Goal: Task Accomplishment & Management: Manage account settings

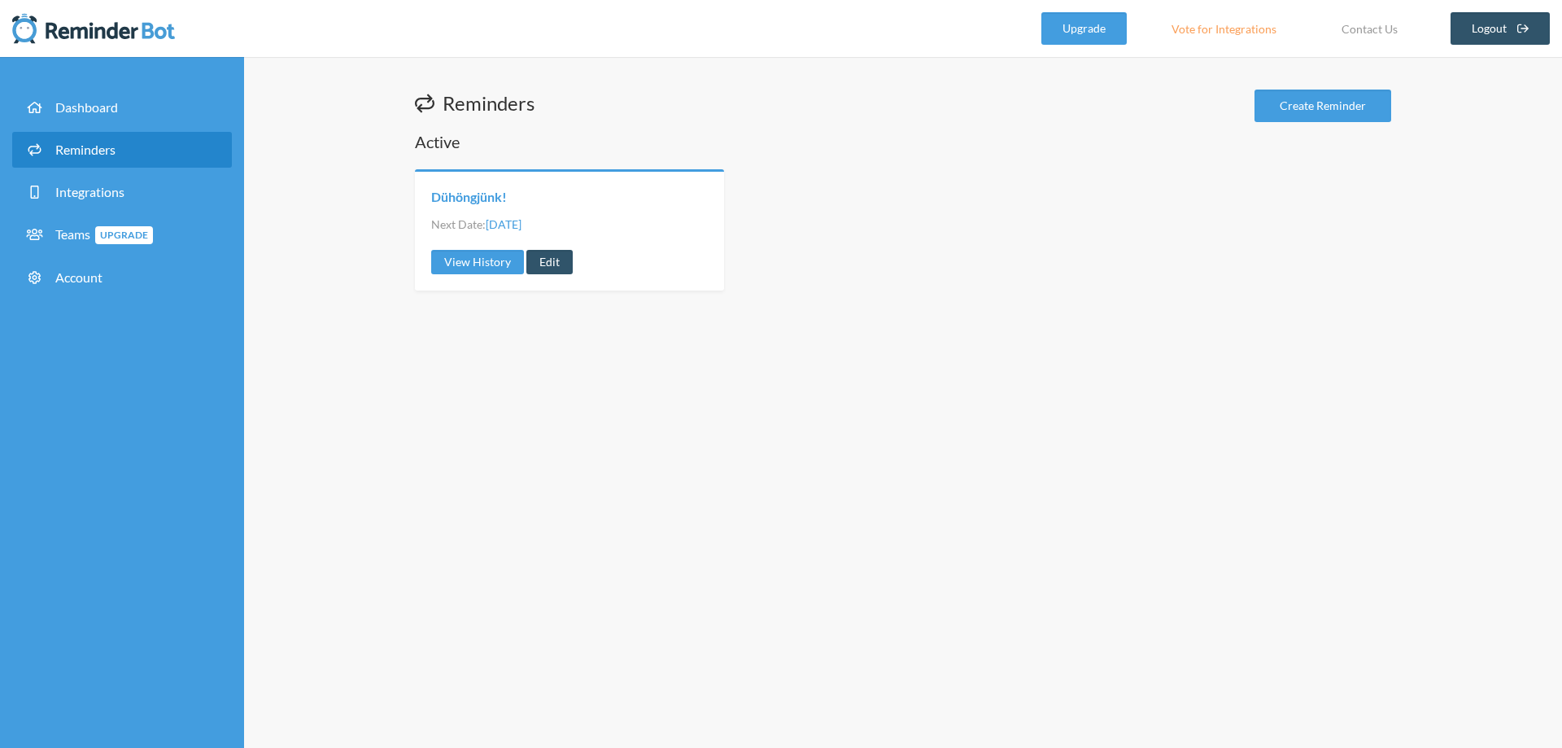
click at [478, 202] on link "Dühöngjünk!" at bounding box center [469, 197] width 76 height 18
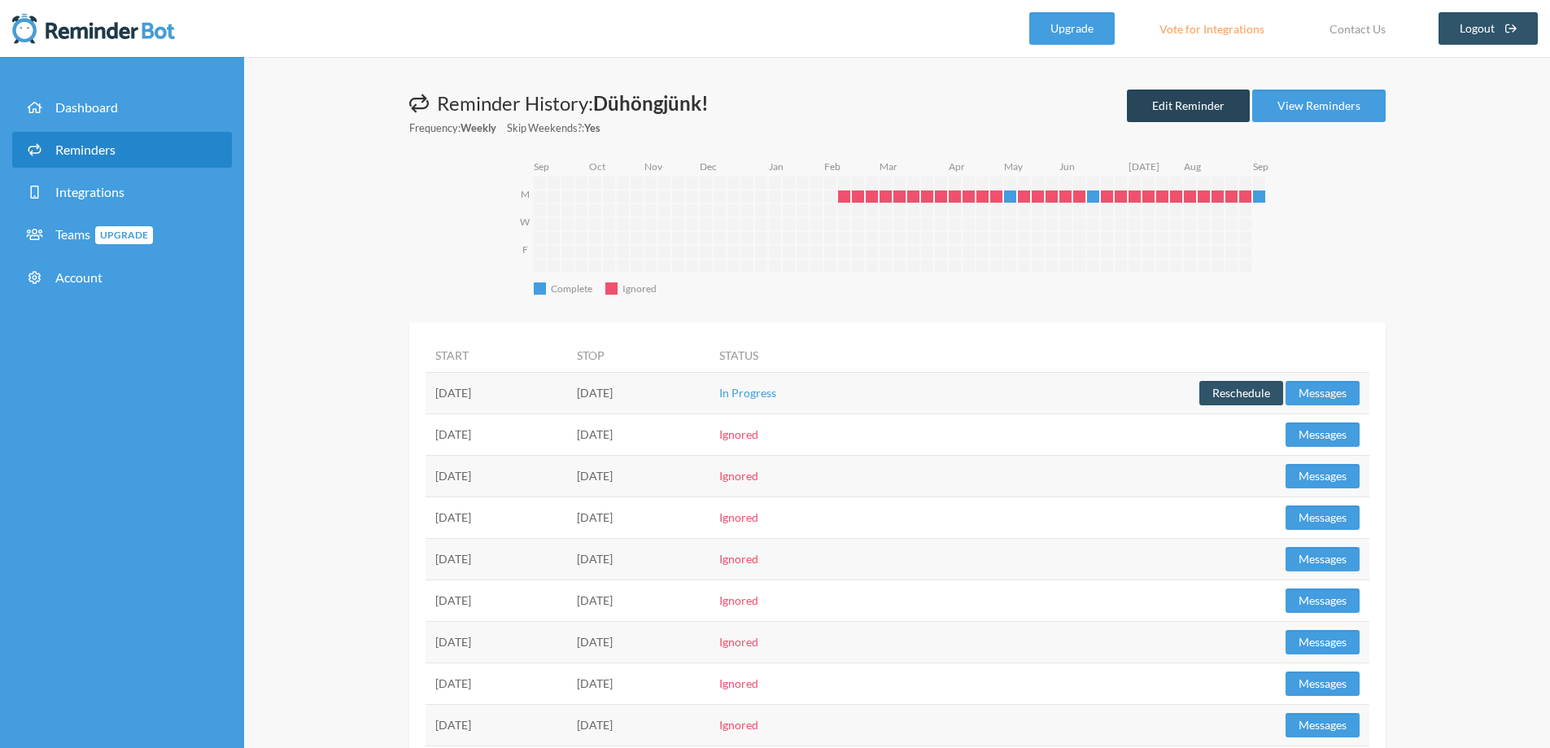
click at [1216, 105] on link "Edit Reminder" at bounding box center [1188, 106] width 123 height 33
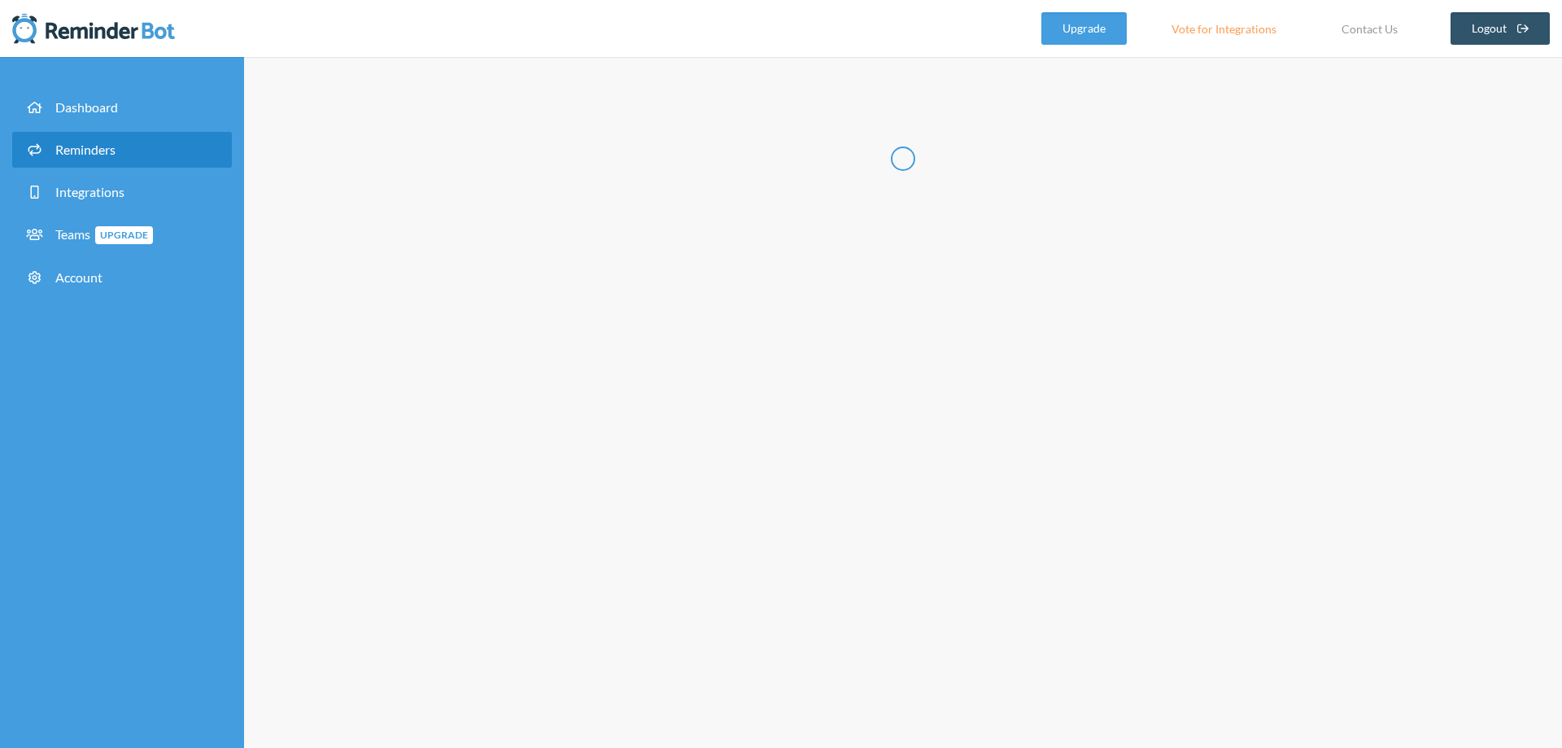
radio input "false"
radio input "true"
type input "Dühöngjünk!"
select select "08:00:00"
select select "09:00:00"
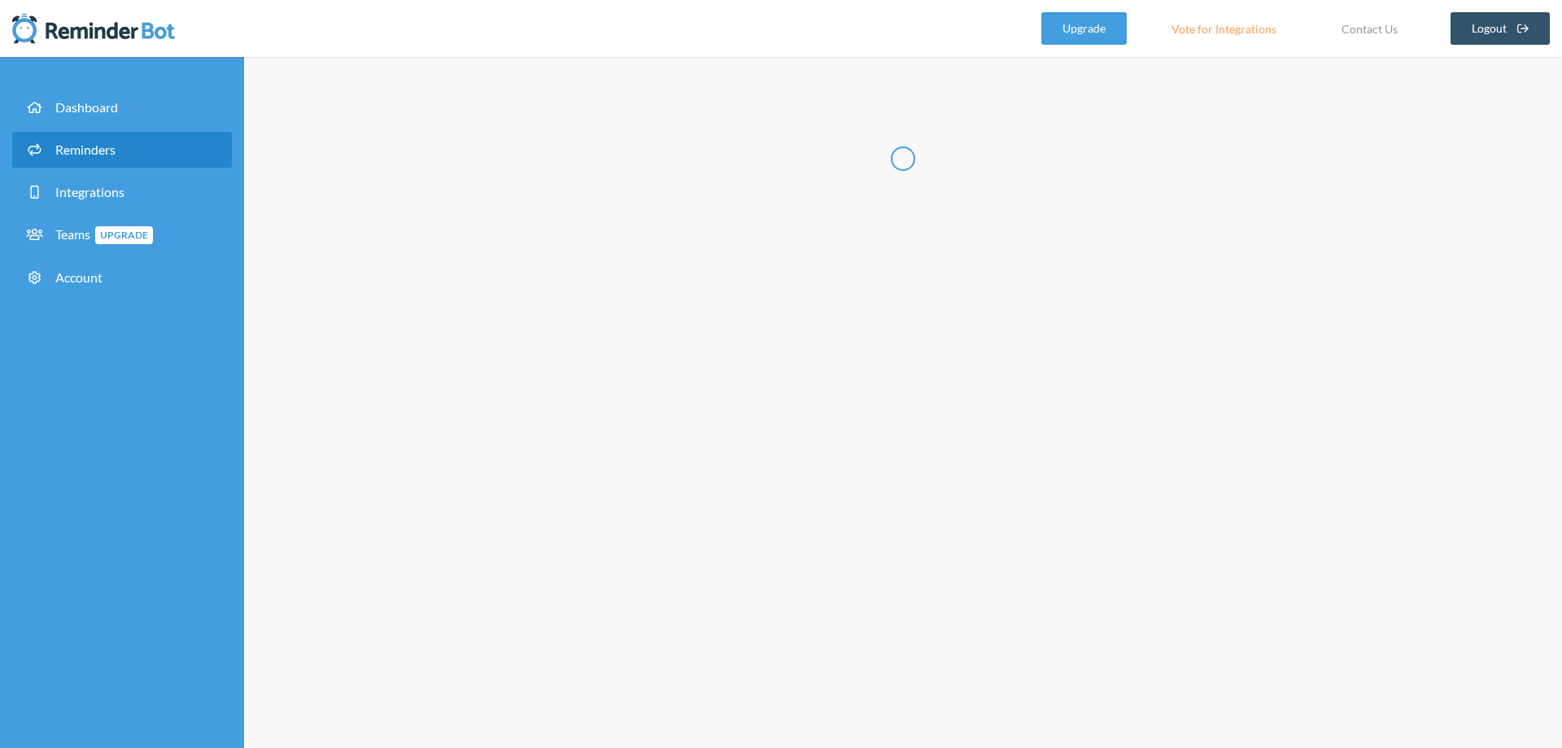
select select "13:30:00"
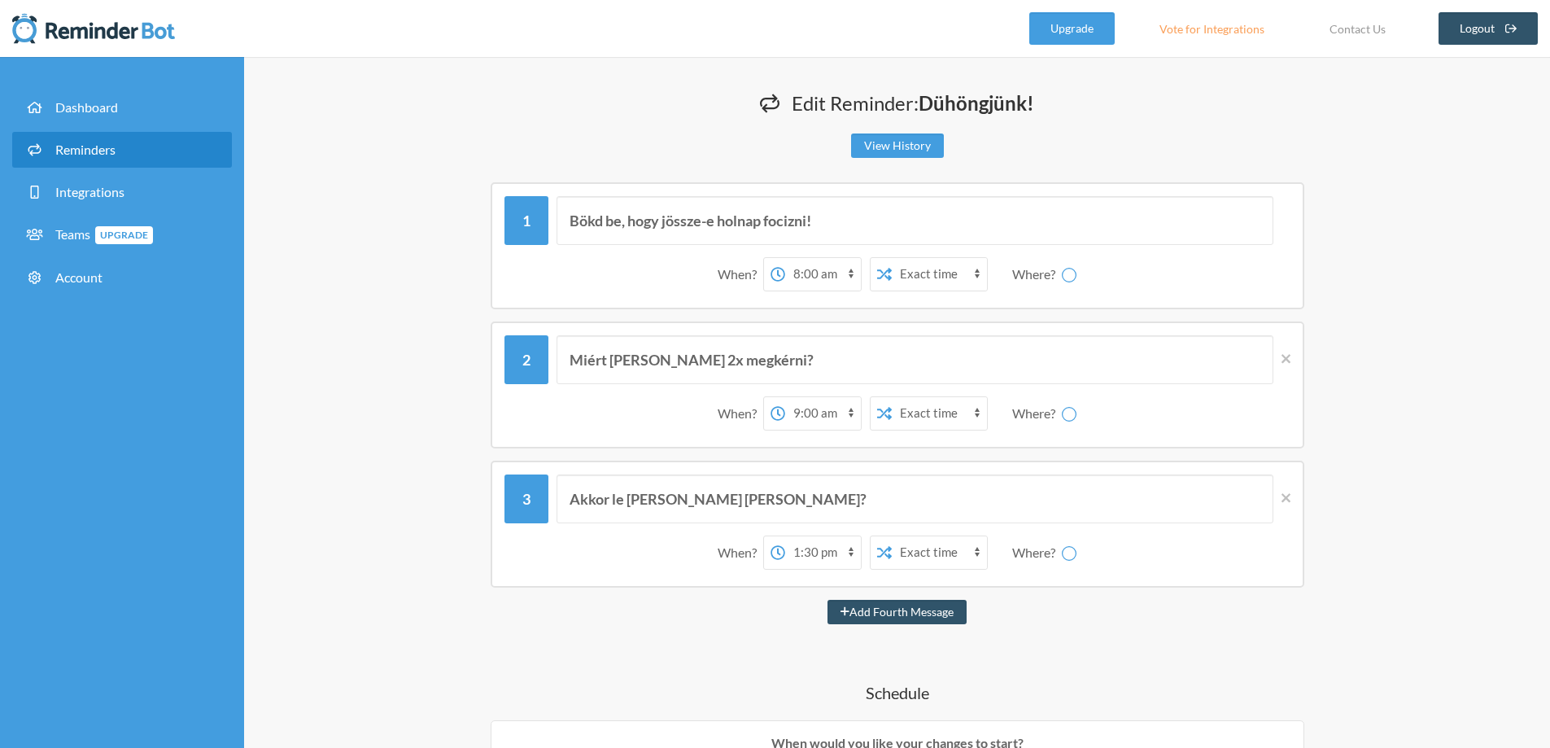
select select "spaces/AAAAtZyH324"
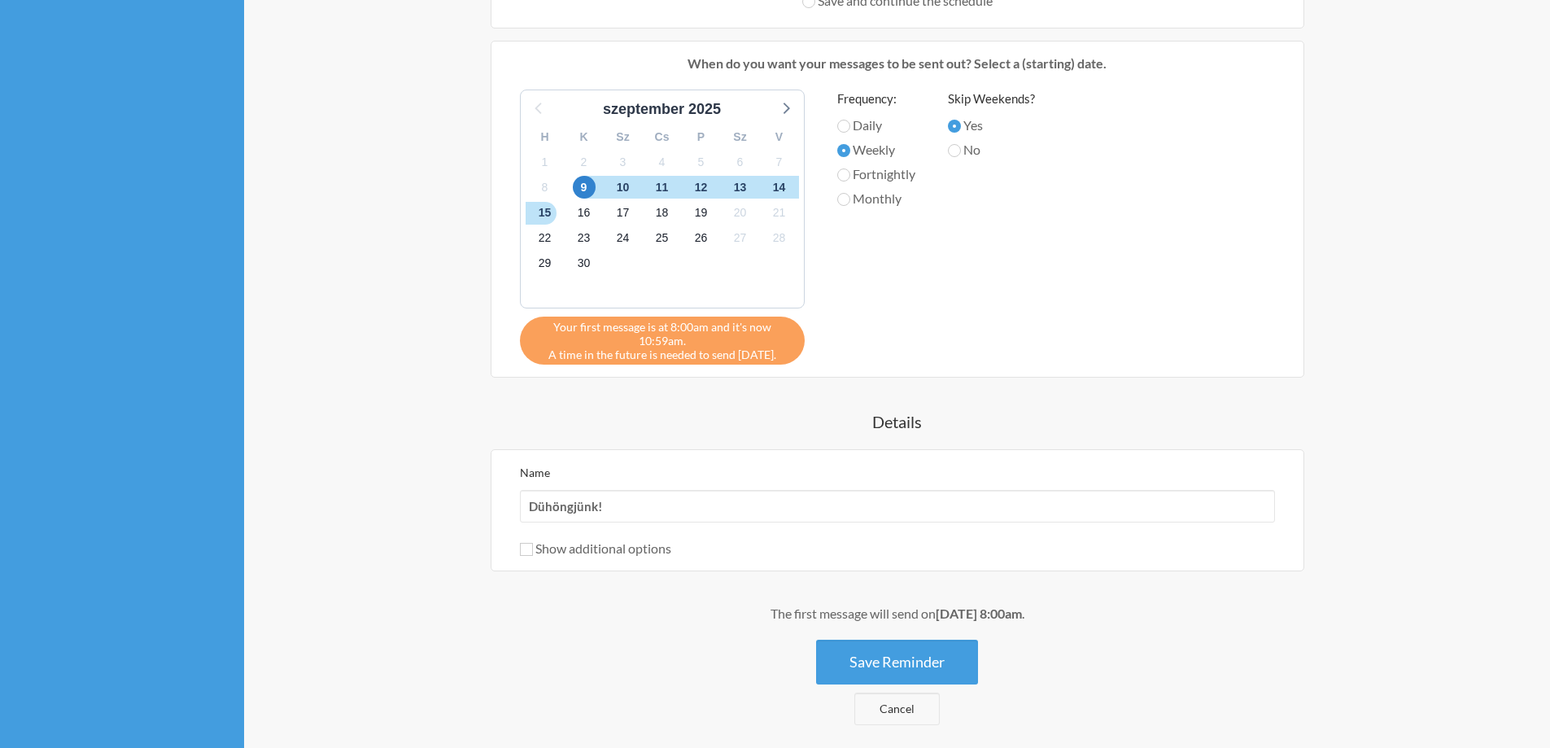
scroll to position [651, 0]
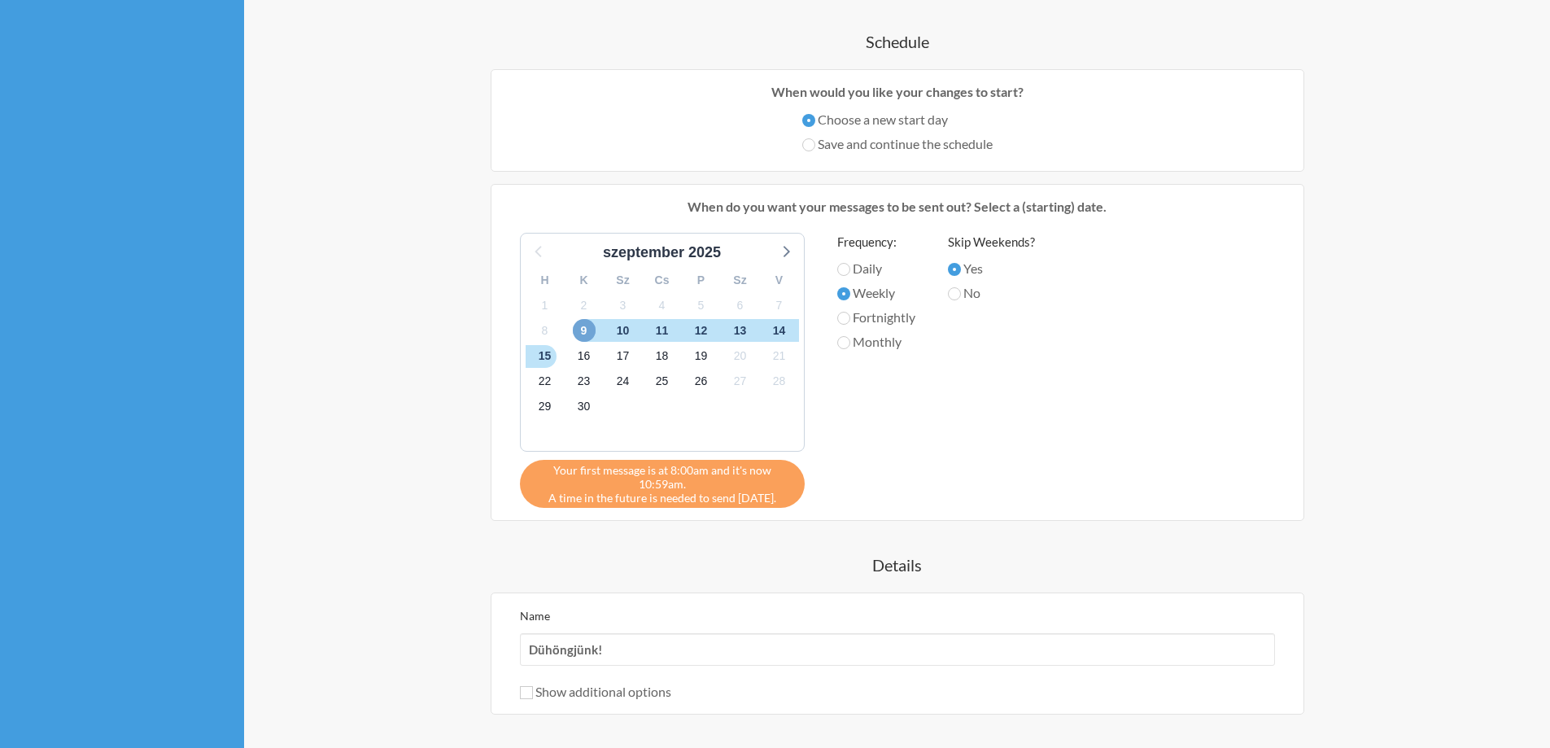
click at [580, 325] on span "9" at bounding box center [584, 330] width 23 height 23
click at [867, 290] on label "Weekly" at bounding box center [876, 293] width 78 height 20
click at [850, 290] on input "Weekly" at bounding box center [843, 293] width 13 height 13
click at [857, 147] on label "Save and continue the schedule" at bounding box center [897, 144] width 190 height 20
click at [815, 147] on input "Save and continue the schedule" at bounding box center [808, 144] width 13 height 13
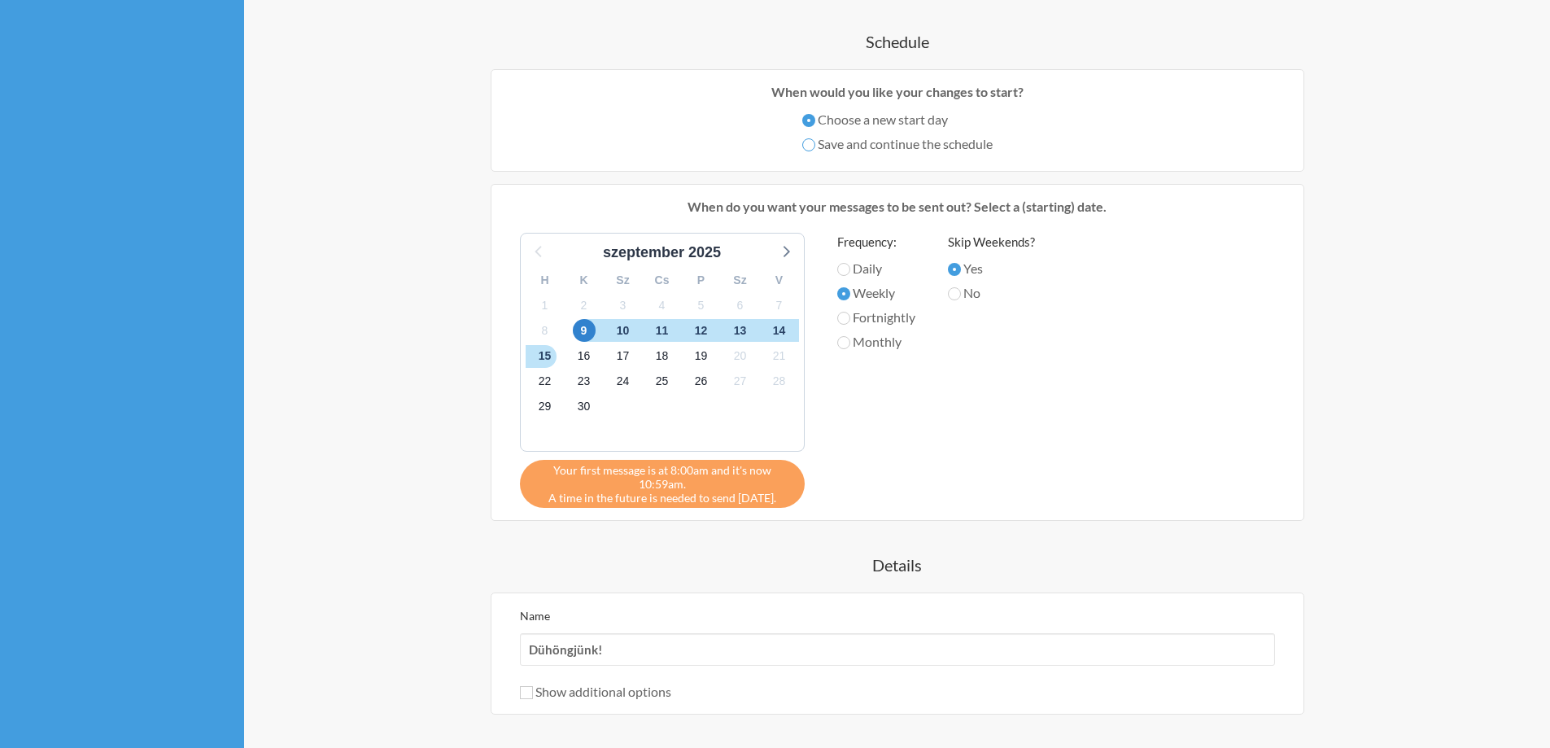
radio input "true"
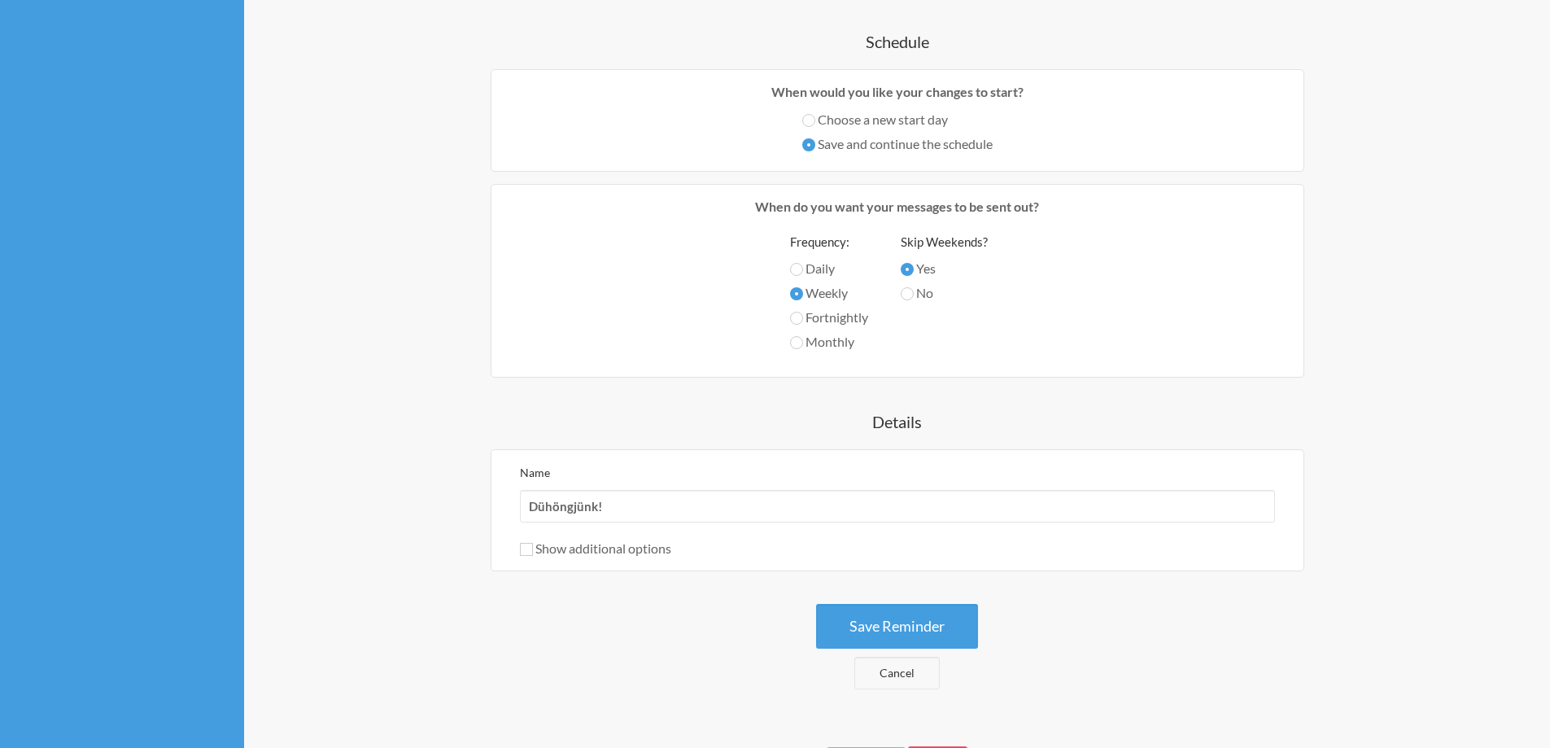
click at [859, 114] on label "Choose a new start day" at bounding box center [897, 120] width 190 height 20
click at [815, 114] on input "Choose a new start day" at bounding box center [808, 120] width 13 height 13
radio input "true"
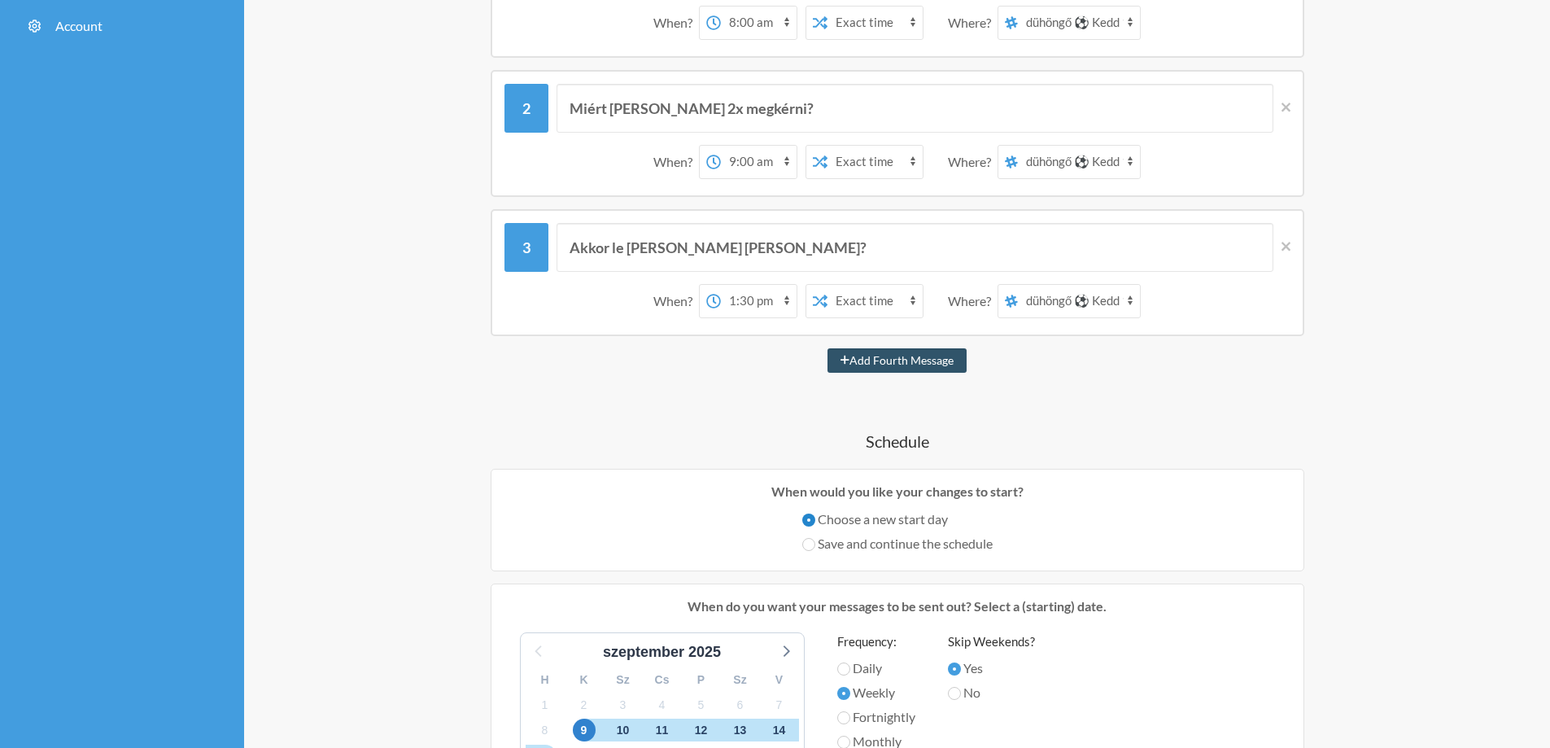
scroll to position [244, 0]
